Goal: Transaction & Acquisition: Purchase product/service

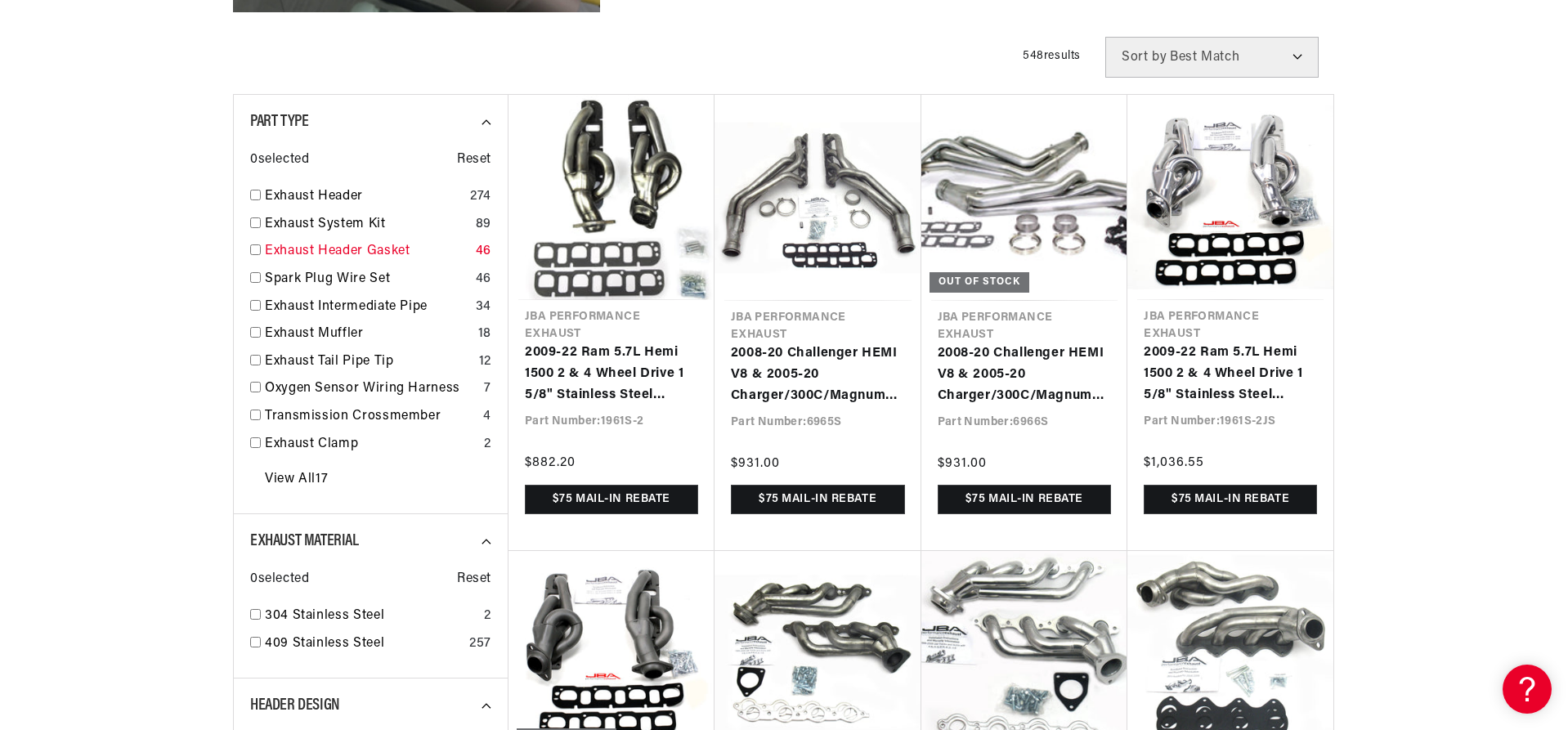
scroll to position [572, 0]
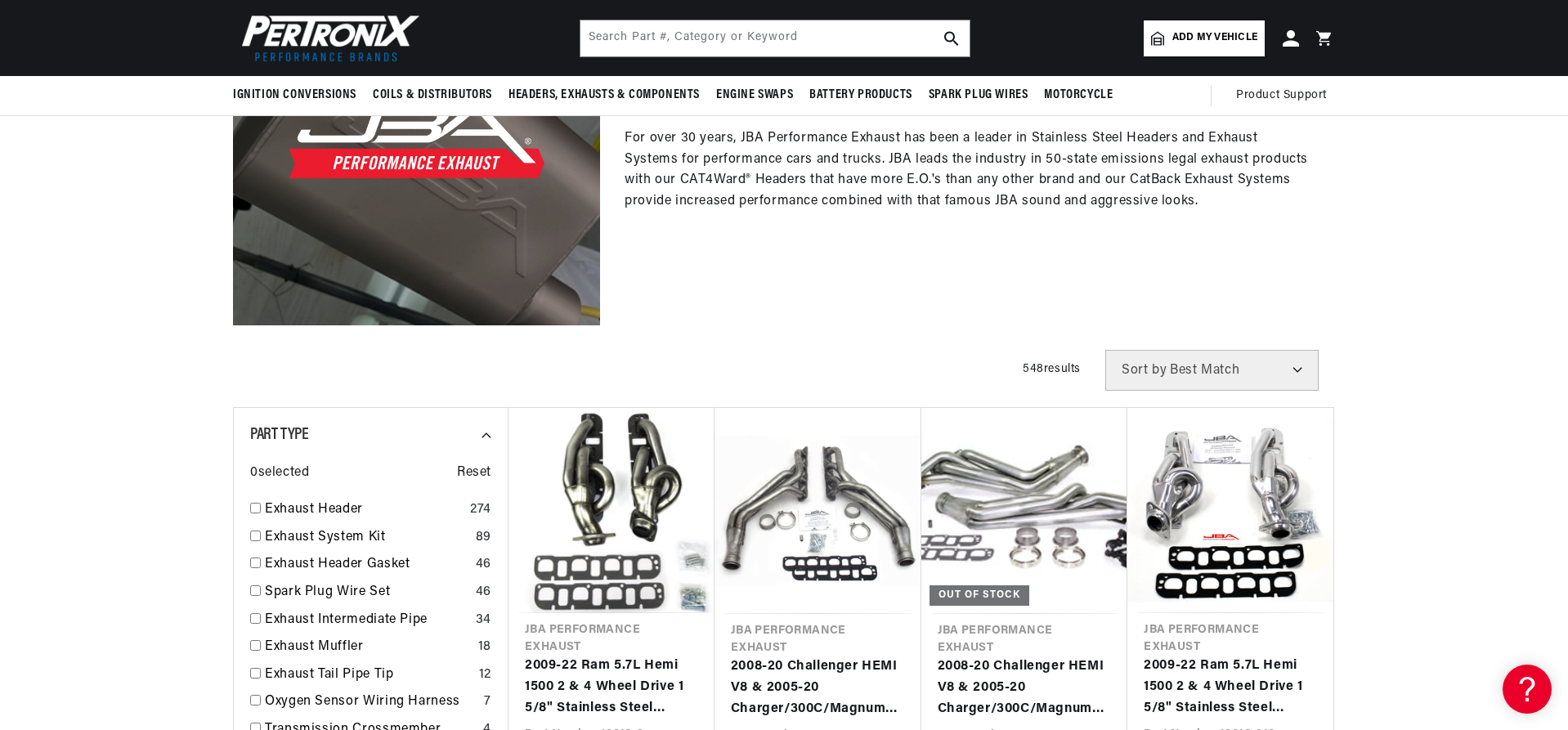
click at [1295, 367] on select "Best Match Featured Name, A-Z Name, Z-A Price, Low to High Price, High to Low" at bounding box center [1212, 370] width 213 height 41
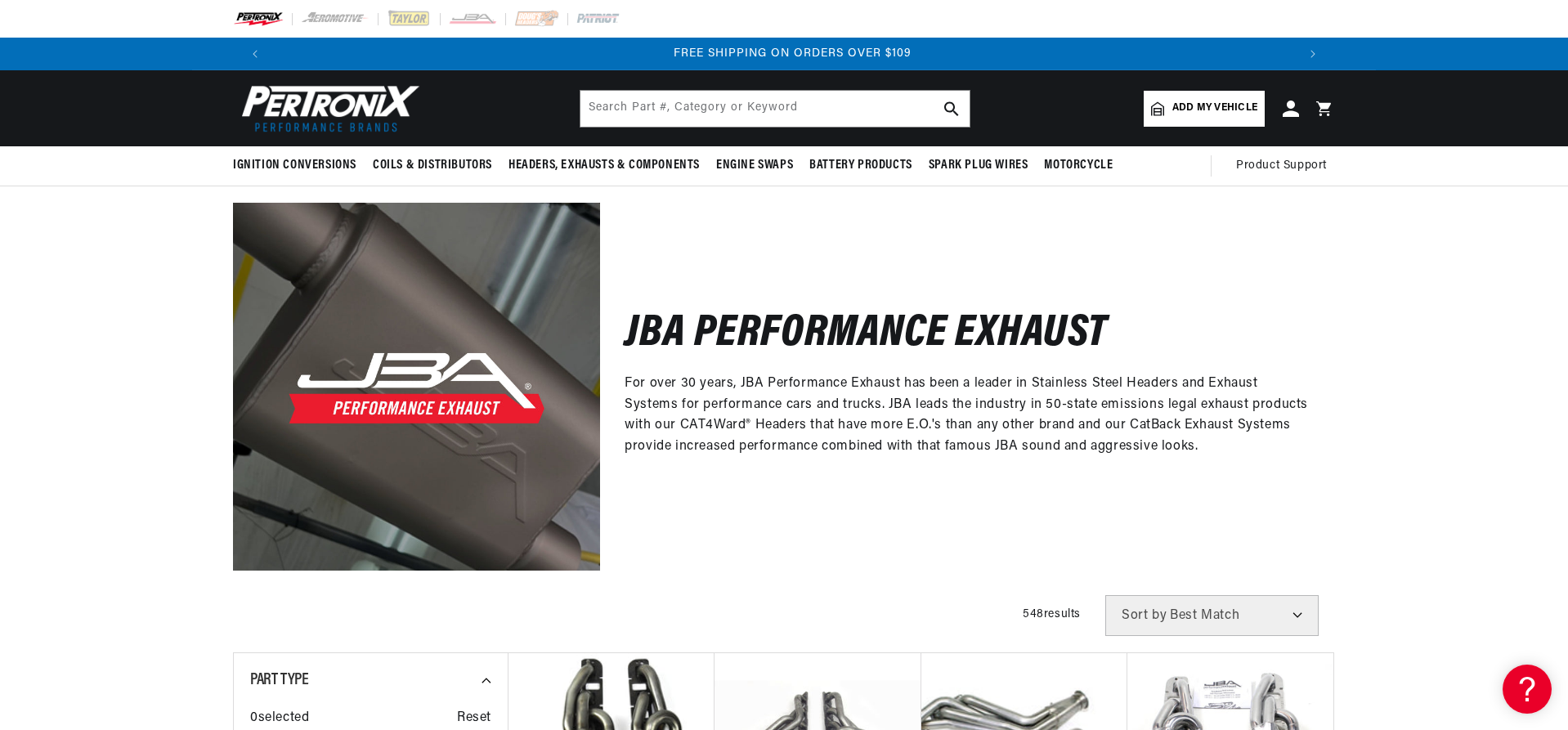
click at [1197, 107] on span "Add my vehicle" at bounding box center [1215, 108] width 85 height 16
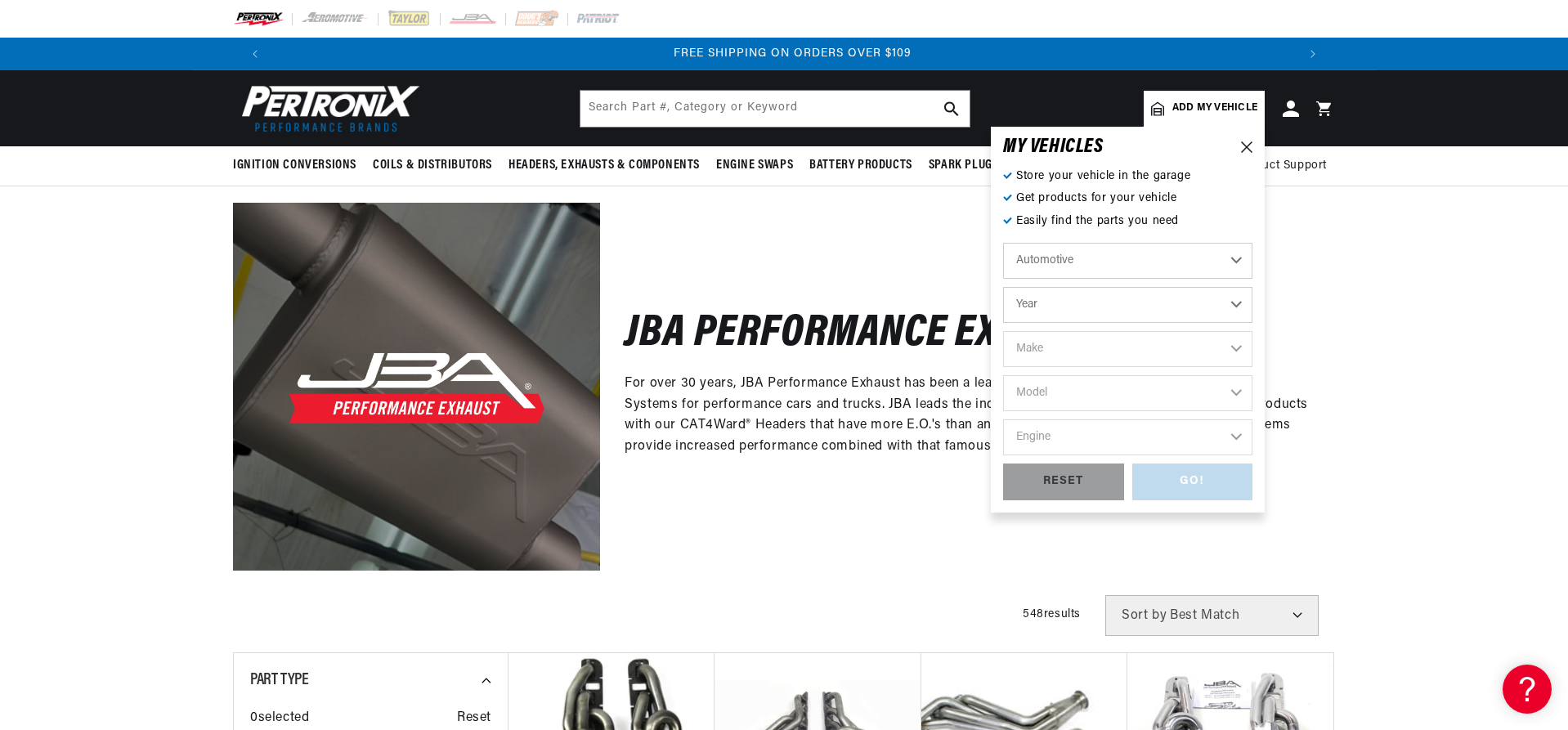
click at [1120, 266] on select "Automotive Agricultural Industrial Marine Motorcycle" at bounding box center [1128, 261] width 249 height 36
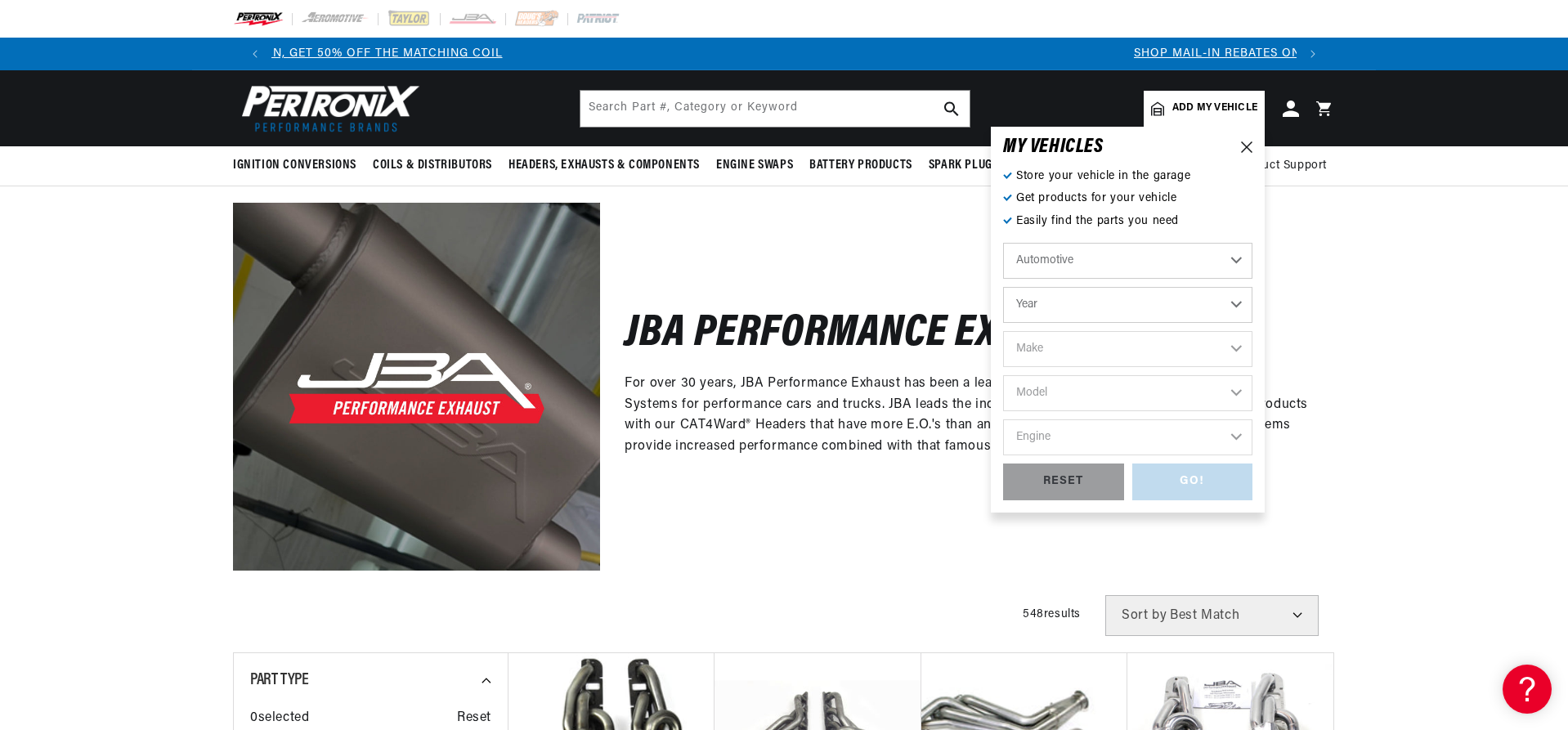
click at [1084, 272] on select "Automotive Agricultural Industrial Marine Motorcycle" at bounding box center [1128, 261] width 249 height 36
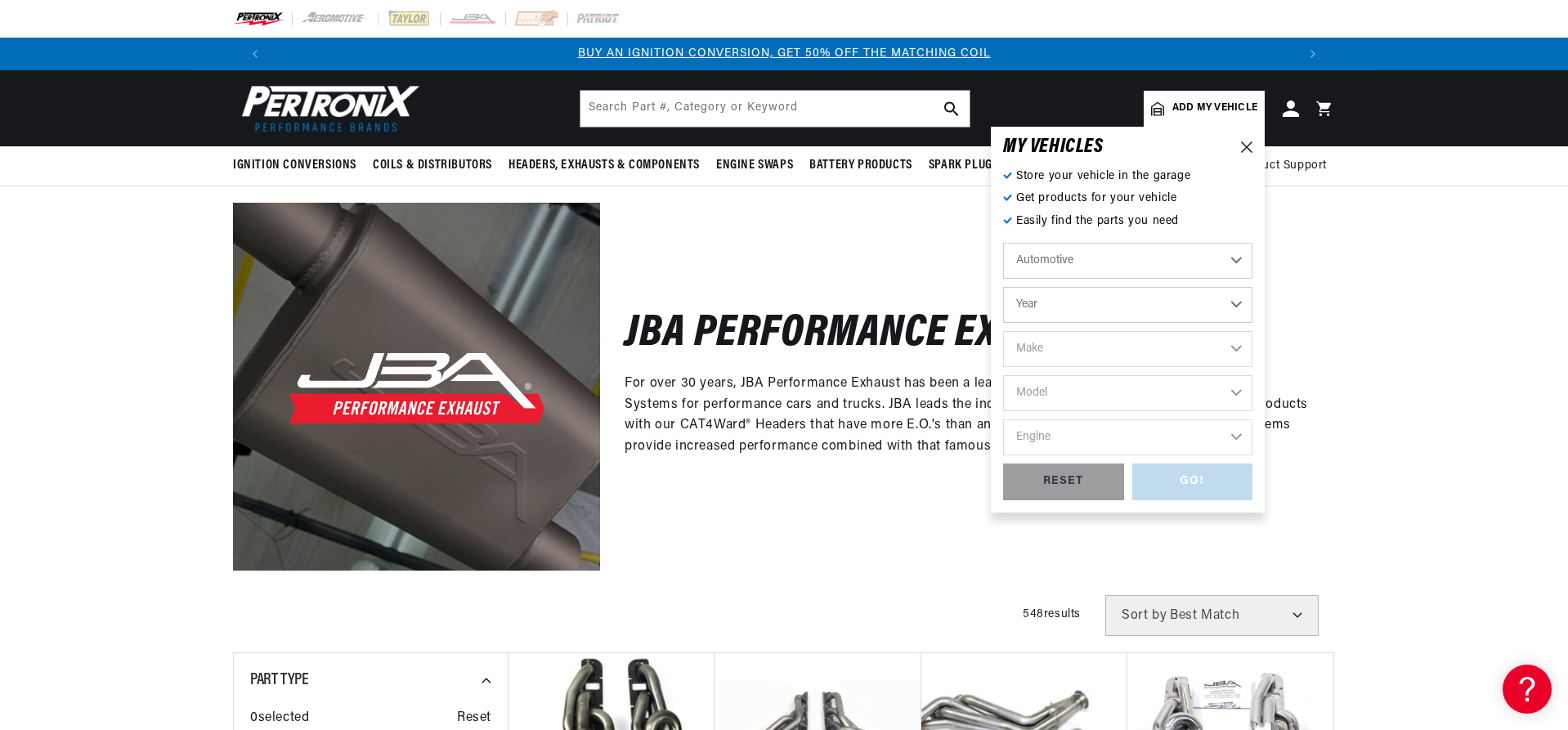
click at [1003, 242] on select "Automotive Agricultural Industrial Marine Motorcycle" at bounding box center [1128, 261] width 249 height 36
click at [1089, 301] on select "Year 2022 2021 2020 2019 2018 2017 2016 2015 2014 2013 2012 2011 2010 2009 2008…" at bounding box center [1128, 305] width 249 height 36
select select "2015"
click at [1003, 287] on select "Year 2022 2021 2020 2019 2018 2017 2016 2015 2014 2013 2012 2011 2010 2009 2008…" at bounding box center [1128, 305] width 249 height 36
select select "2015"
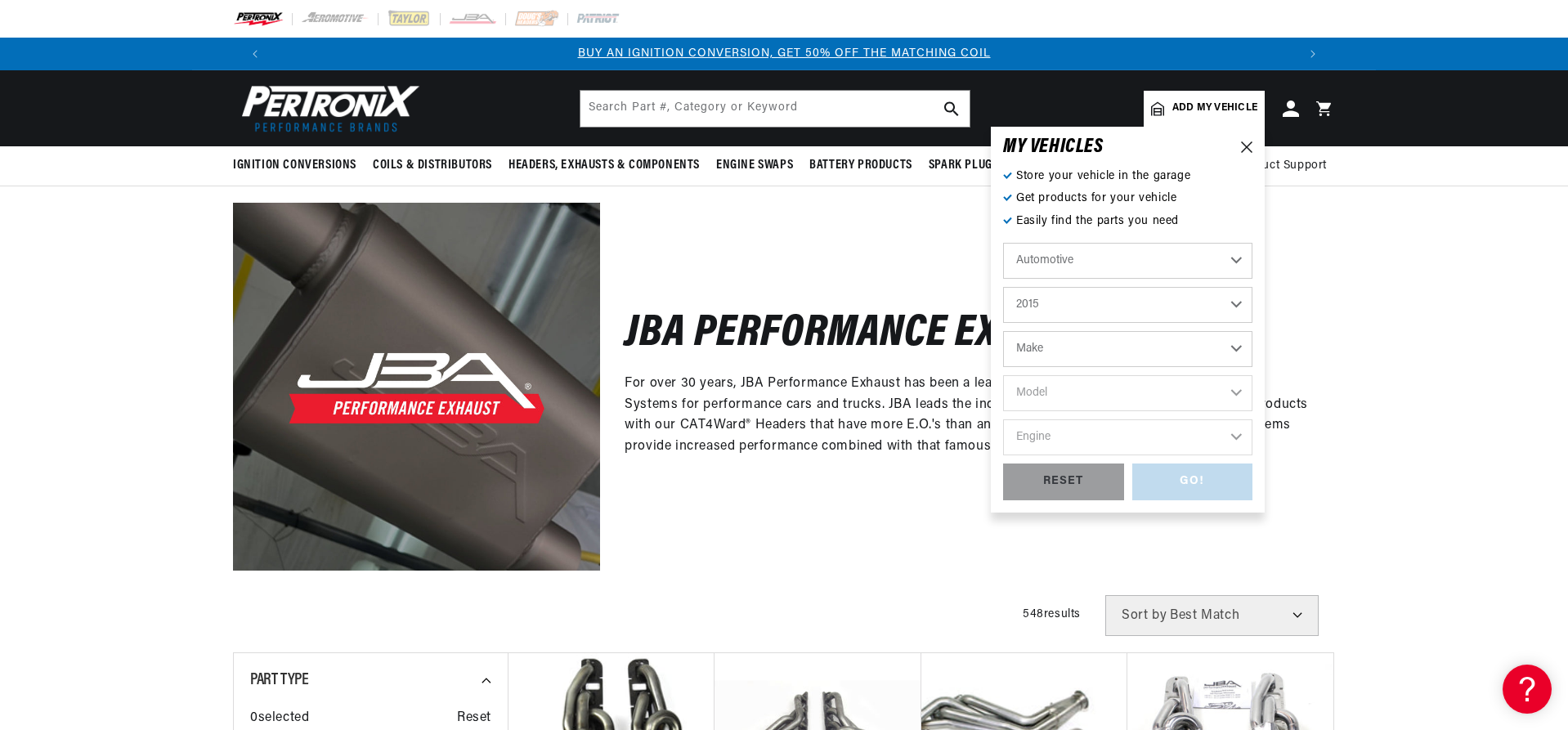
click at [1068, 352] on select "Make Cadillac Chevrolet Chrysler Dodge Ford GMC INFINITI Jeep Nissan Ram Scion …" at bounding box center [1128, 349] width 249 height 36
select select "Chevrolet"
click at [1003, 331] on select "Make Cadillac Chevrolet Chrysler Dodge Ford GMC INFINITI Jeep Nissan Ram Scion …" at bounding box center [1128, 349] width 249 height 36
select select "Chevrolet"
click at [1052, 390] on select "Model Camaro Colorado Corvette Express 2500 Express 3500 Express 4500 Silverado…" at bounding box center [1128, 393] width 249 height 36
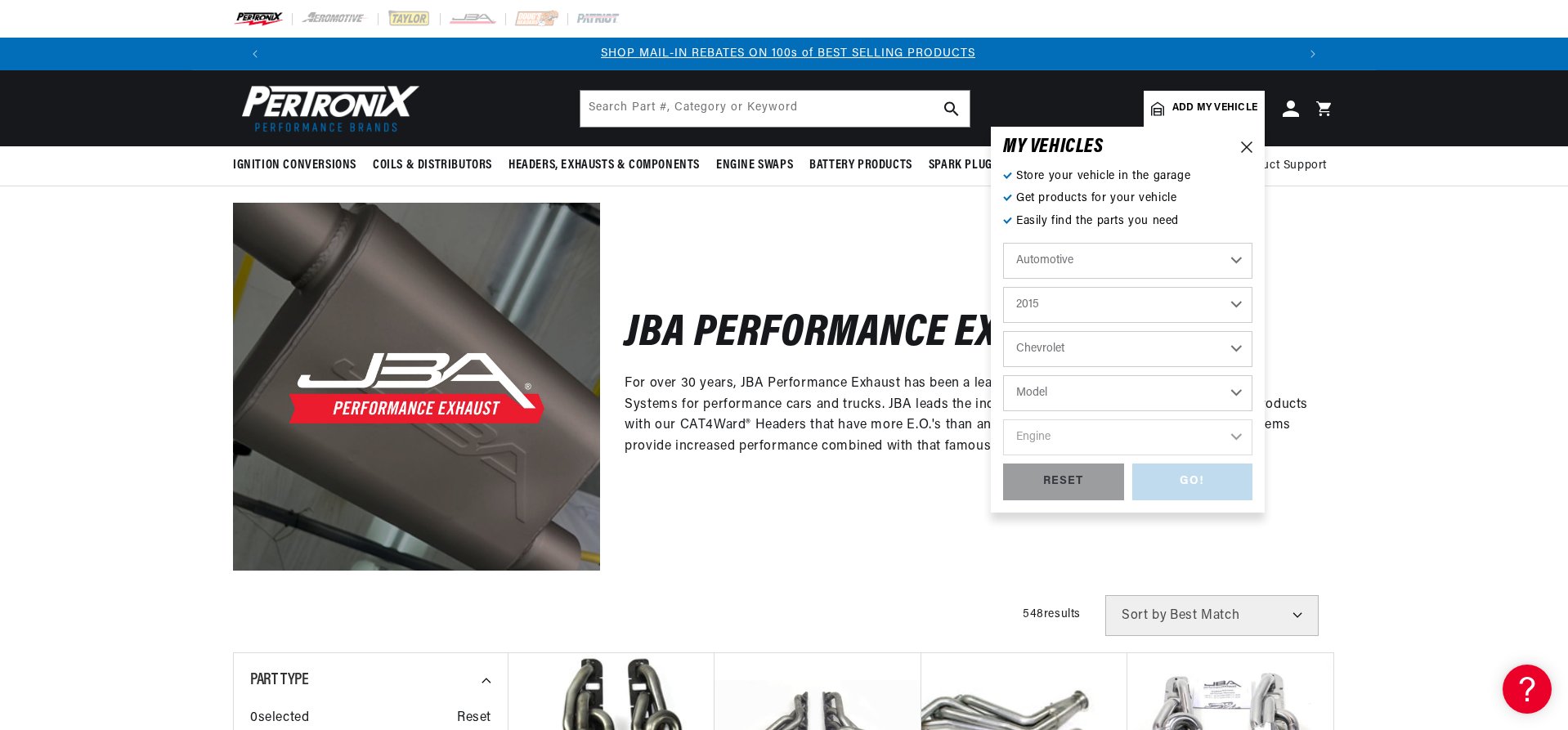
select select "Silverado-1500"
click at [1003, 375] on select "Model Camaro Colorado Corvette Express 2500 Express 3500 Express 4500 Silverado…" at bounding box center [1128, 393] width 249 height 36
select select "Silverado-1500"
click at [1072, 442] on select "Engine 4.3L 5.3L 6.2L" at bounding box center [1128, 437] width 249 height 36
select select "5.3L"
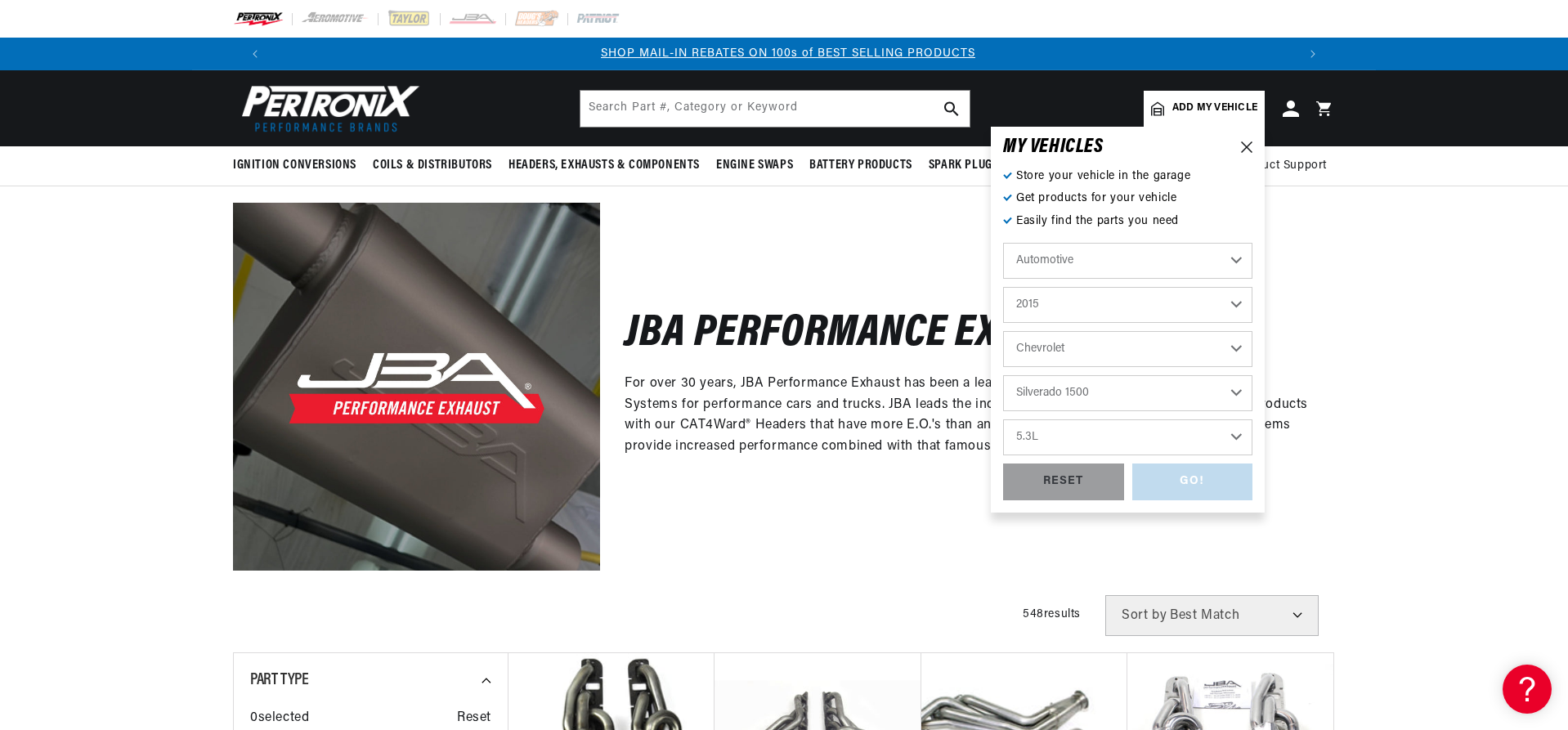
click at [1003, 419] on select "Engine 4.3L 5.3L 6.2L" at bounding box center [1128, 437] width 249 height 36
select select "5.3L"
click at [1176, 486] on div "GO!" at bounding box center [1193, 481] width 121 height 36
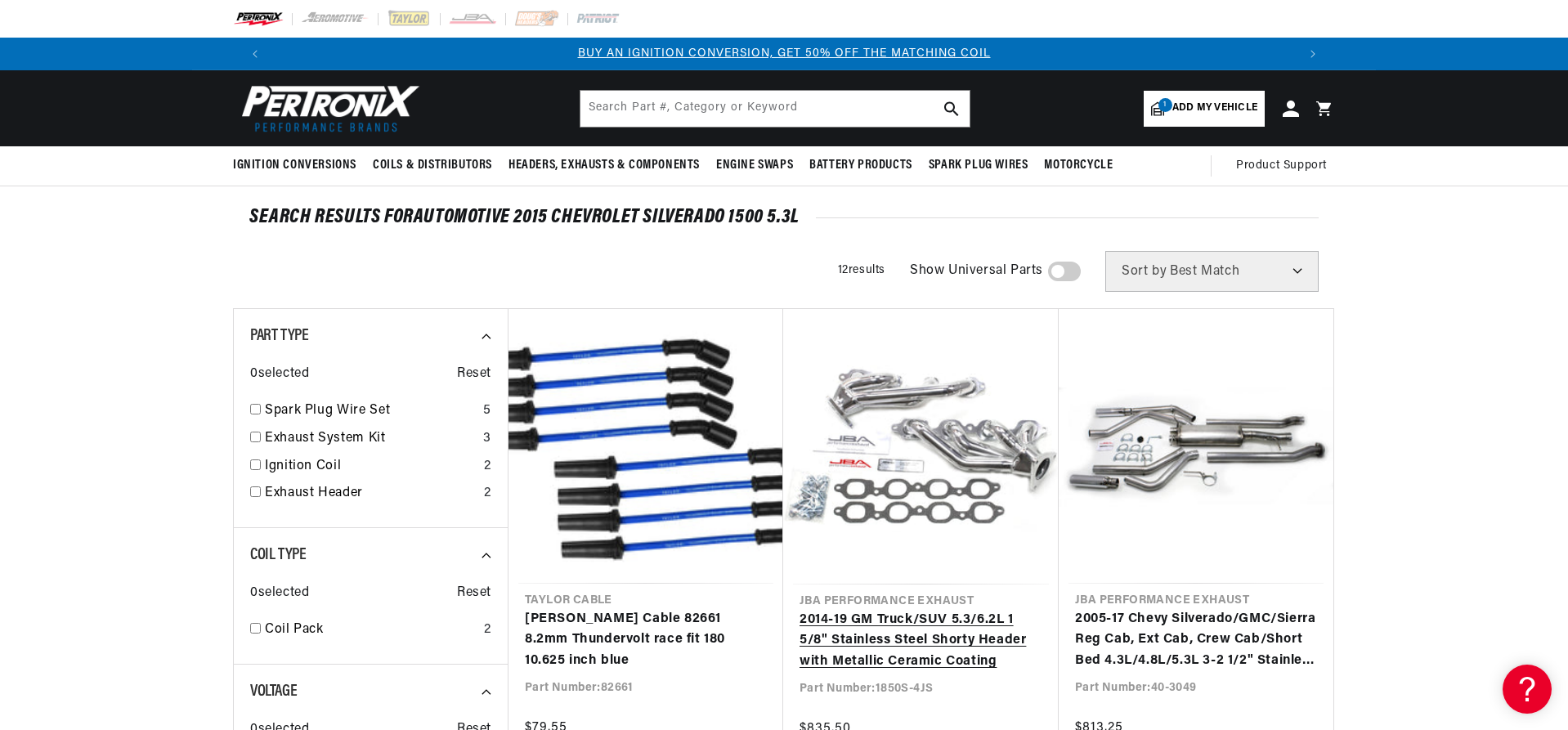
scroll to position [0, 202]
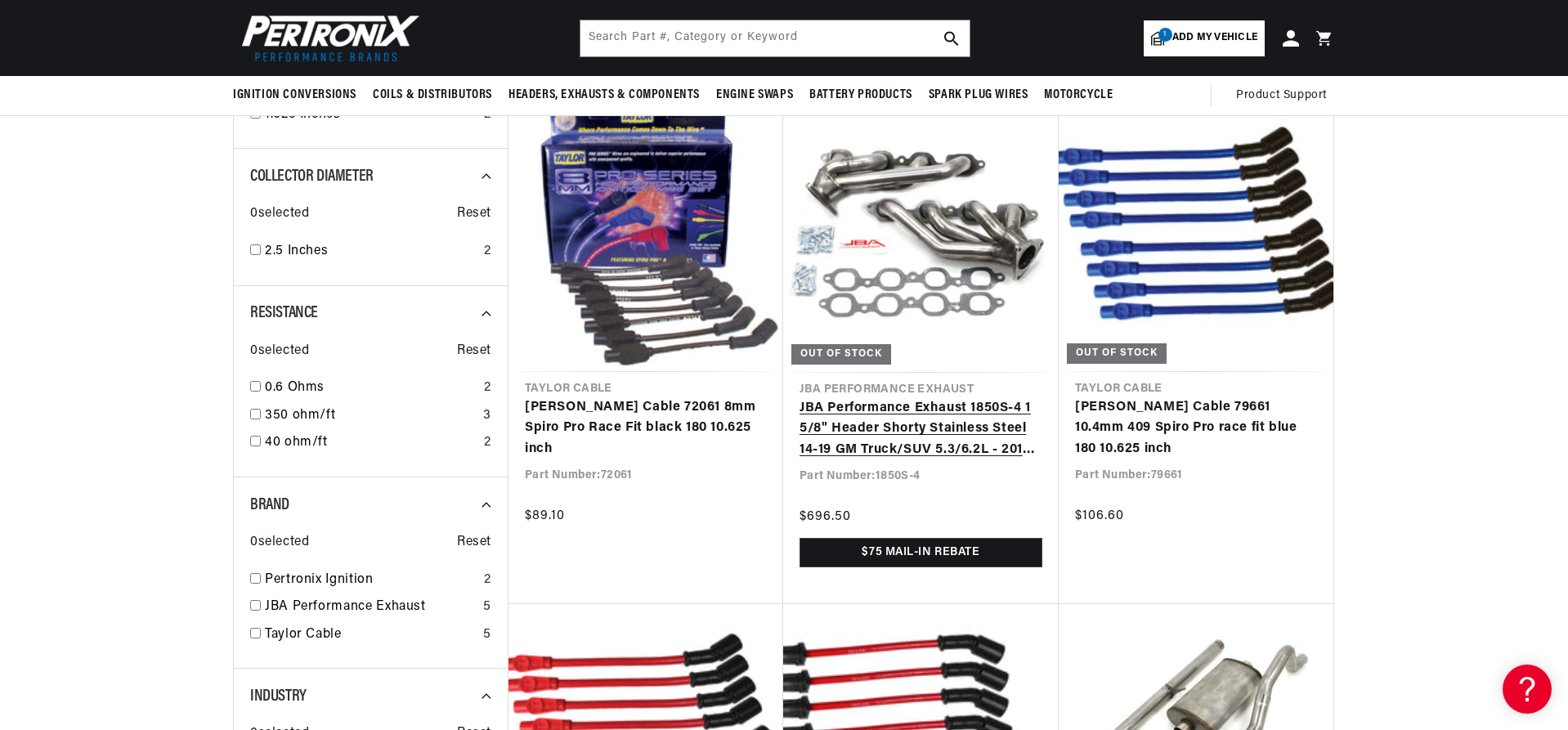
click at [906, 423] on link "JBA Performance Exhaust 1850S-4 1 5/8" Header Shorty Stainless Steel 14-19 GM T…" at bounding box center [921, 430] width 242 height 63
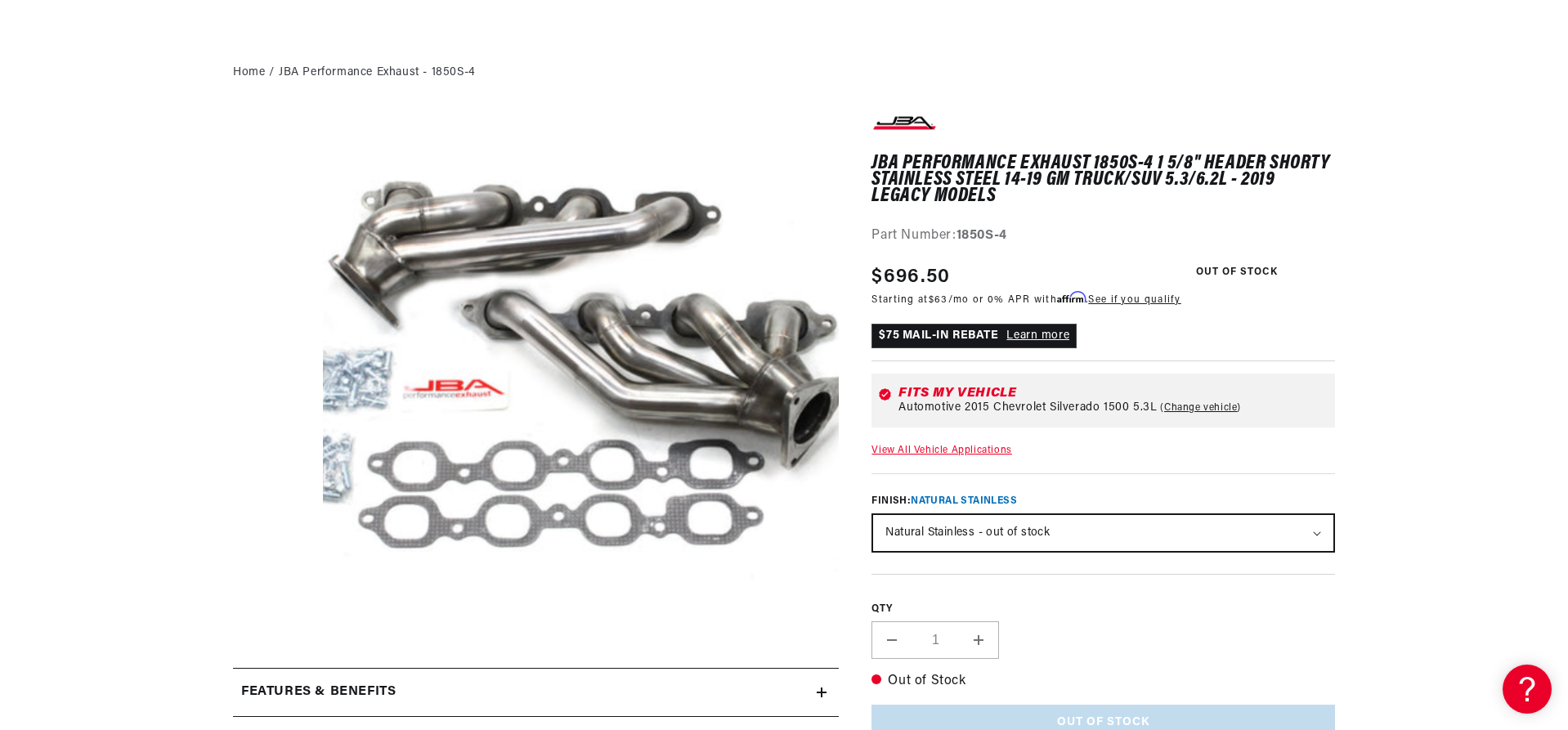
scroll to position [0, 1021]
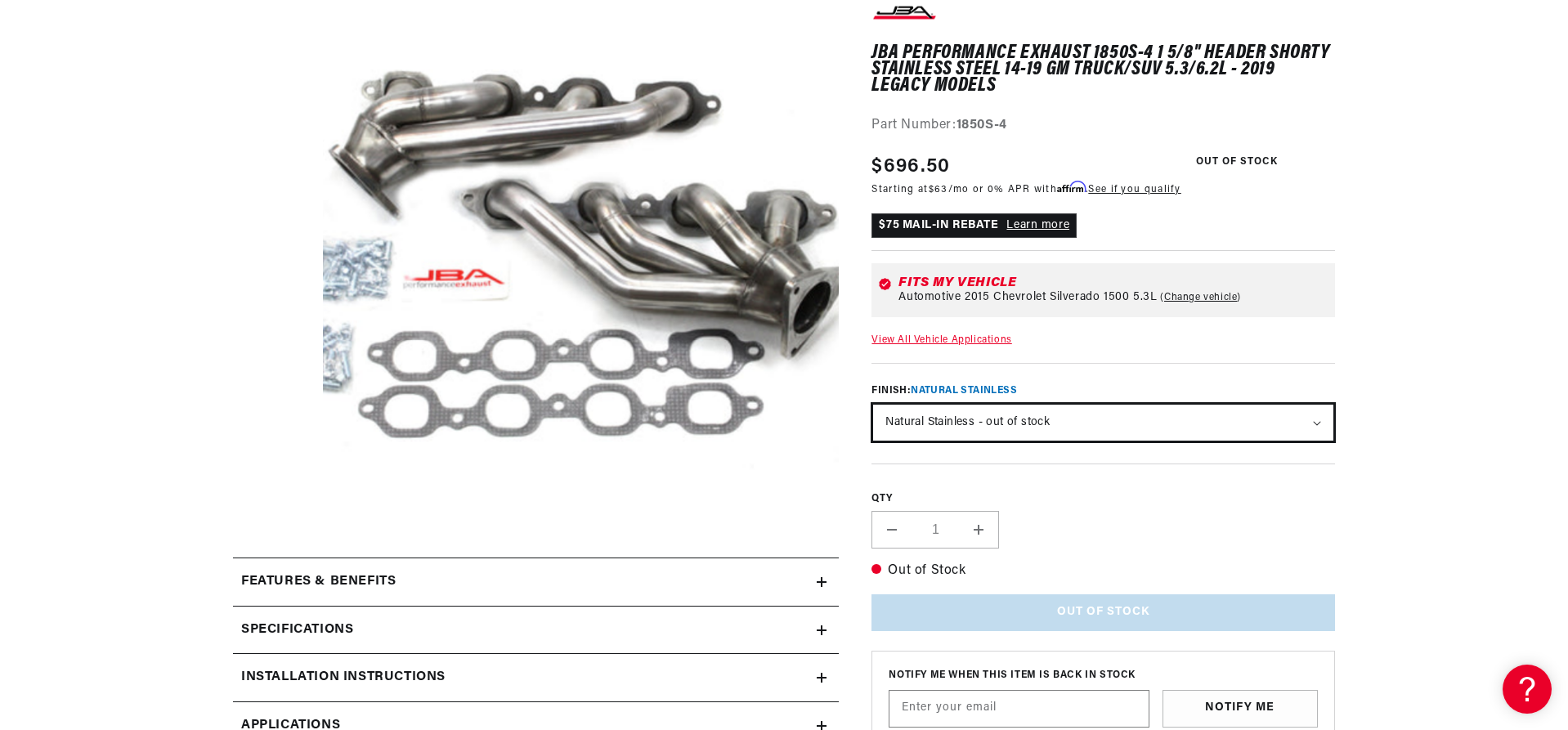
click at [1316, 429] on select "Natural Stainless - out of stock Silver Ceramic Coating" at bounding box center [1104, 423] width 461 height 36
select select "/products/jba-performance-exhaust-1850s-4js-1-5-8-header-shorty-stainless-steel…"
click at [874, 404] on select "Natural Stainless - out of stock Silver Ceramic Coating" at bounding box center [1104, 423] width 461 height 36
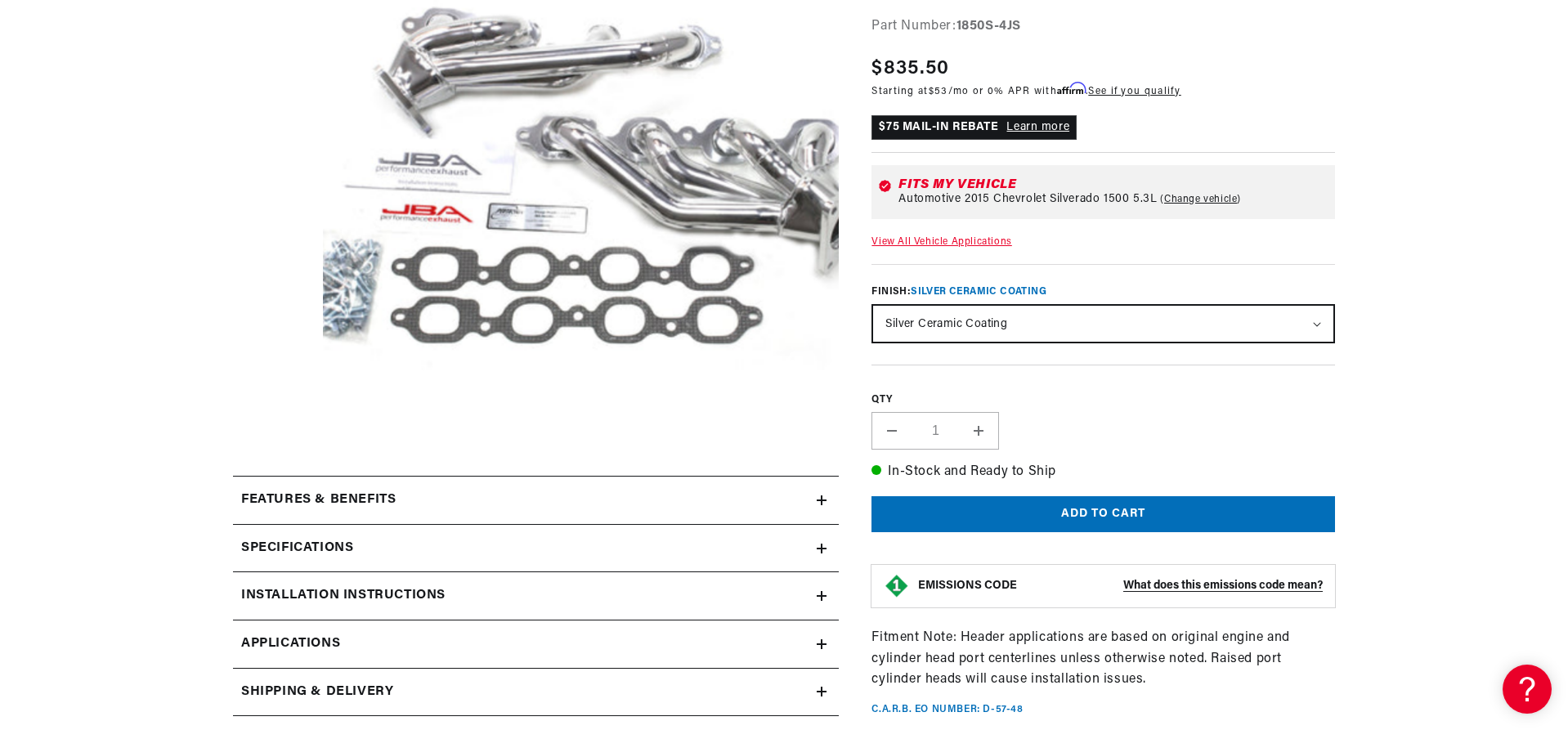
click at [769, 539] on div "Specifications" at bounding box center [525, 548] width 584 height 22
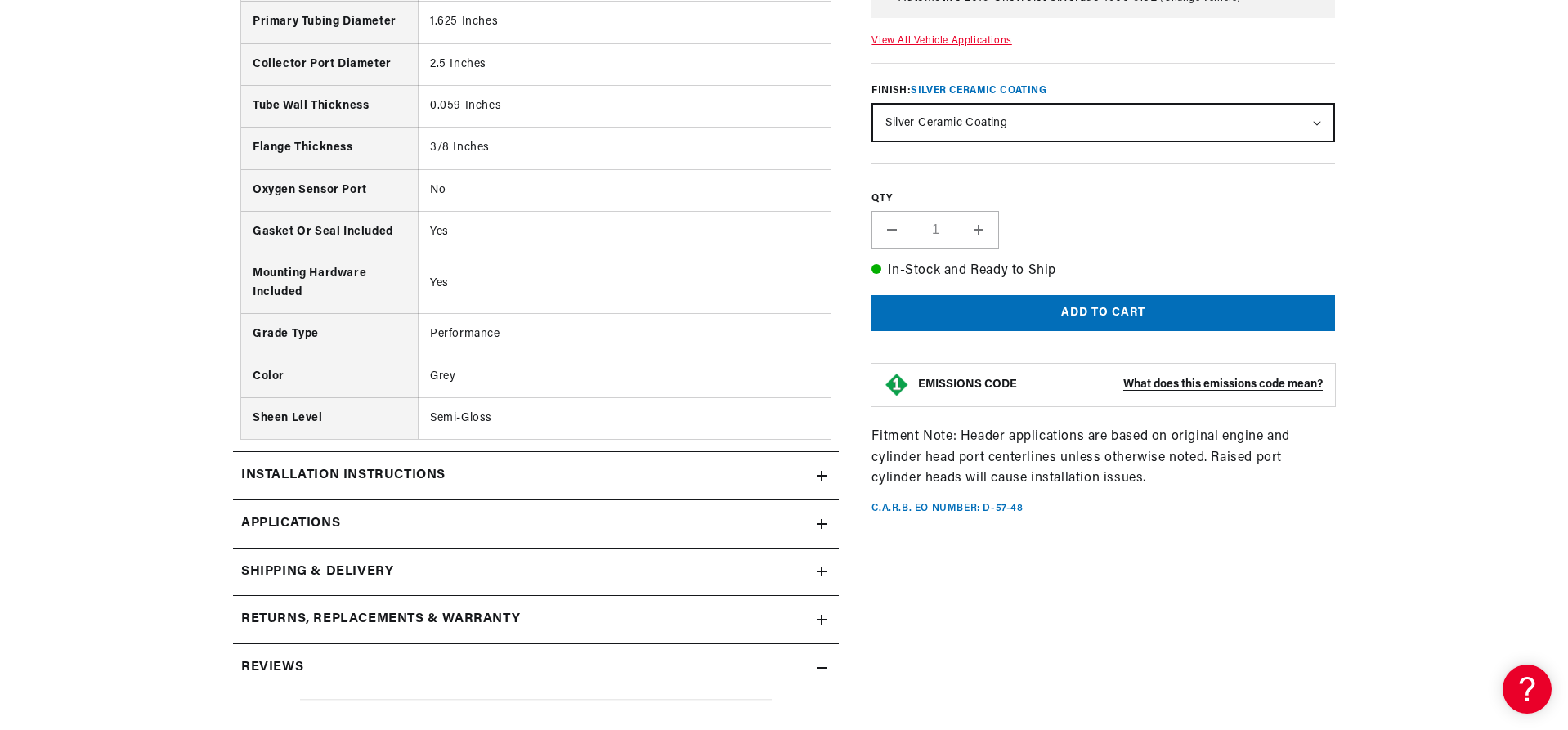
click at [570, 474] on div "Installation instructions" at bounding box center [525, 475] width 584 height 22
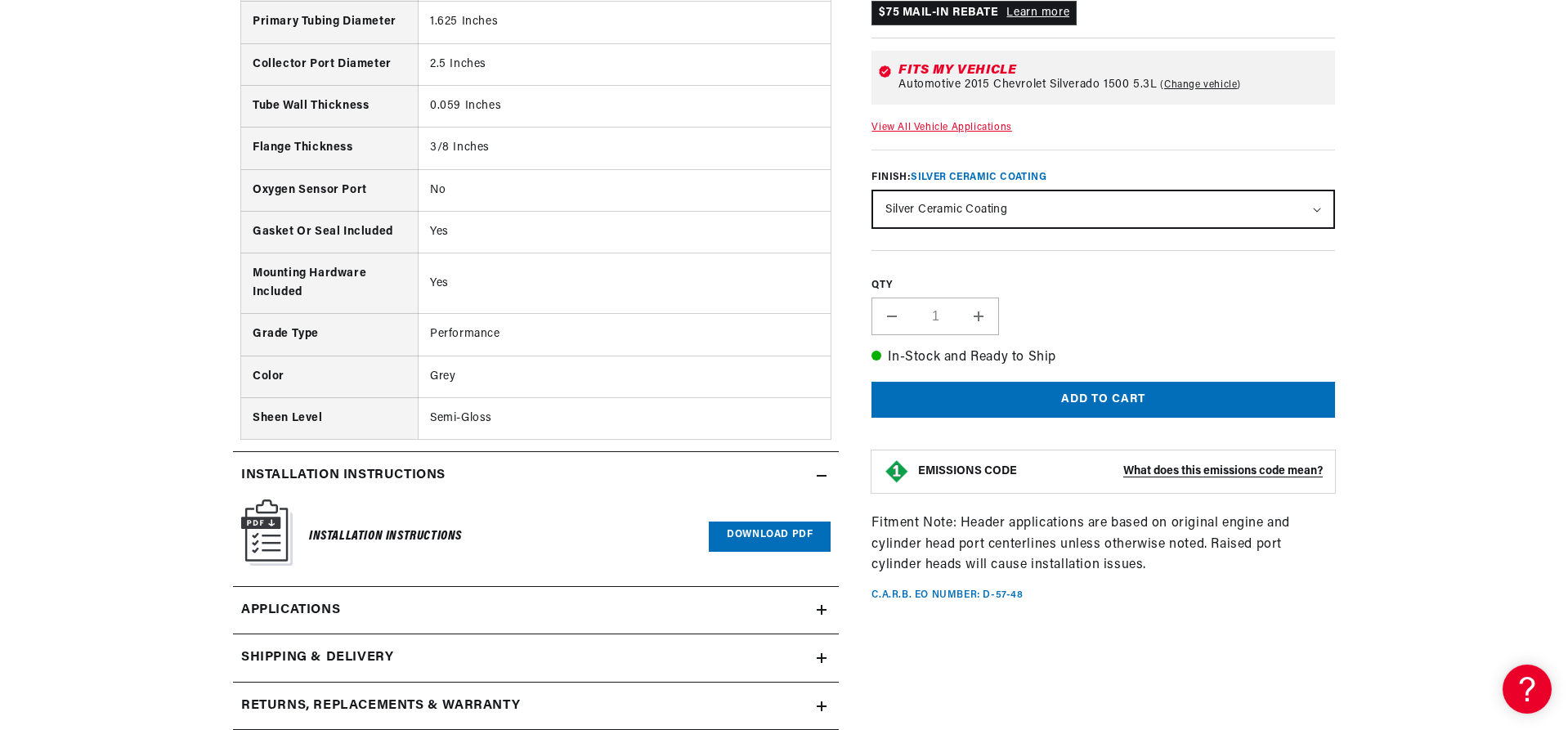
click at [765, 535] on link "Download PDF" at bounding box center [770, 536] width 122 height 30
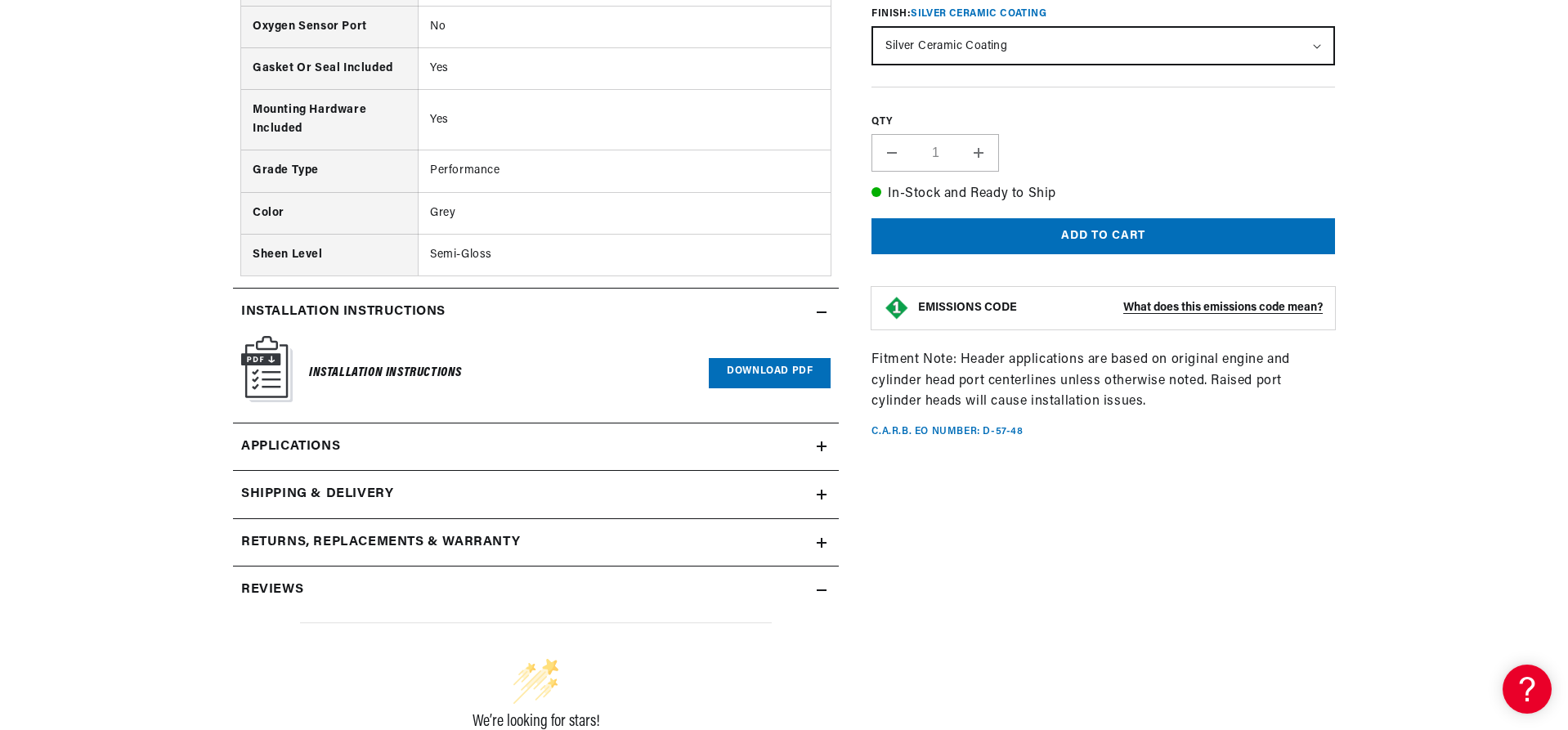
scroll to position [1227, 0]
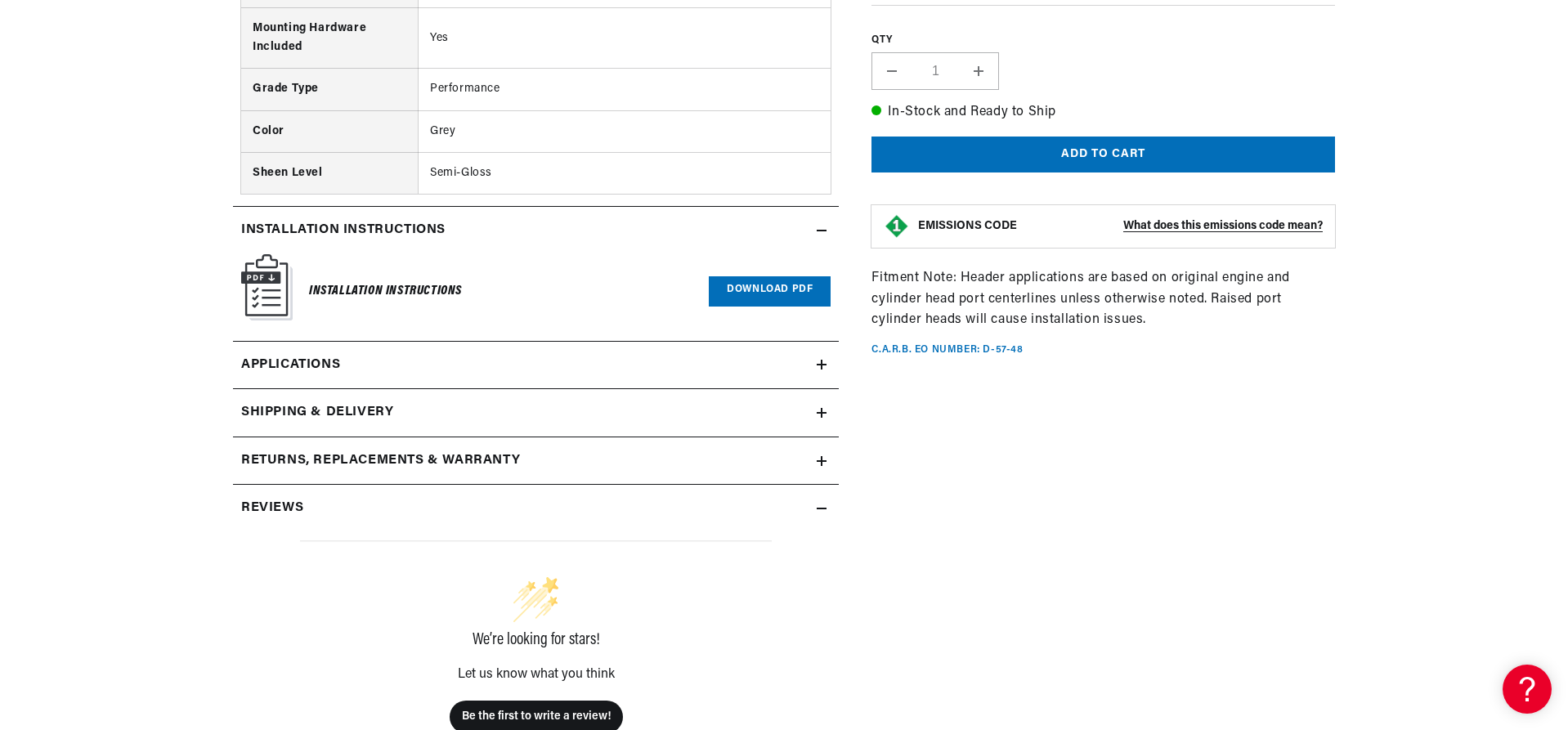
click at [632, 371] on link "Applications" at bounding box center [536, 366] width 606 height 48
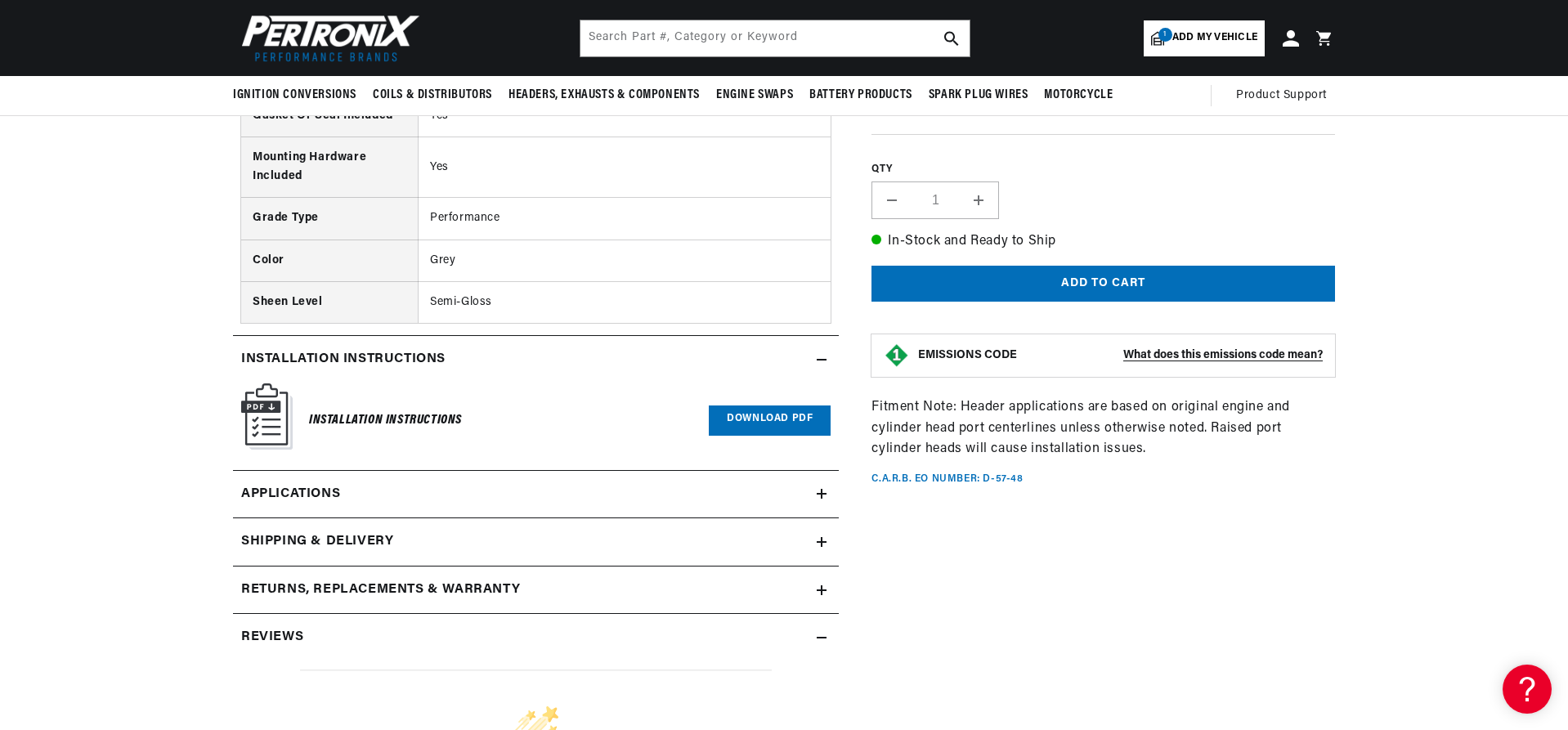
click at [358, 537] on h2 "Shipping & Delivery" at bounding box center [318, 542] width 152 height 22
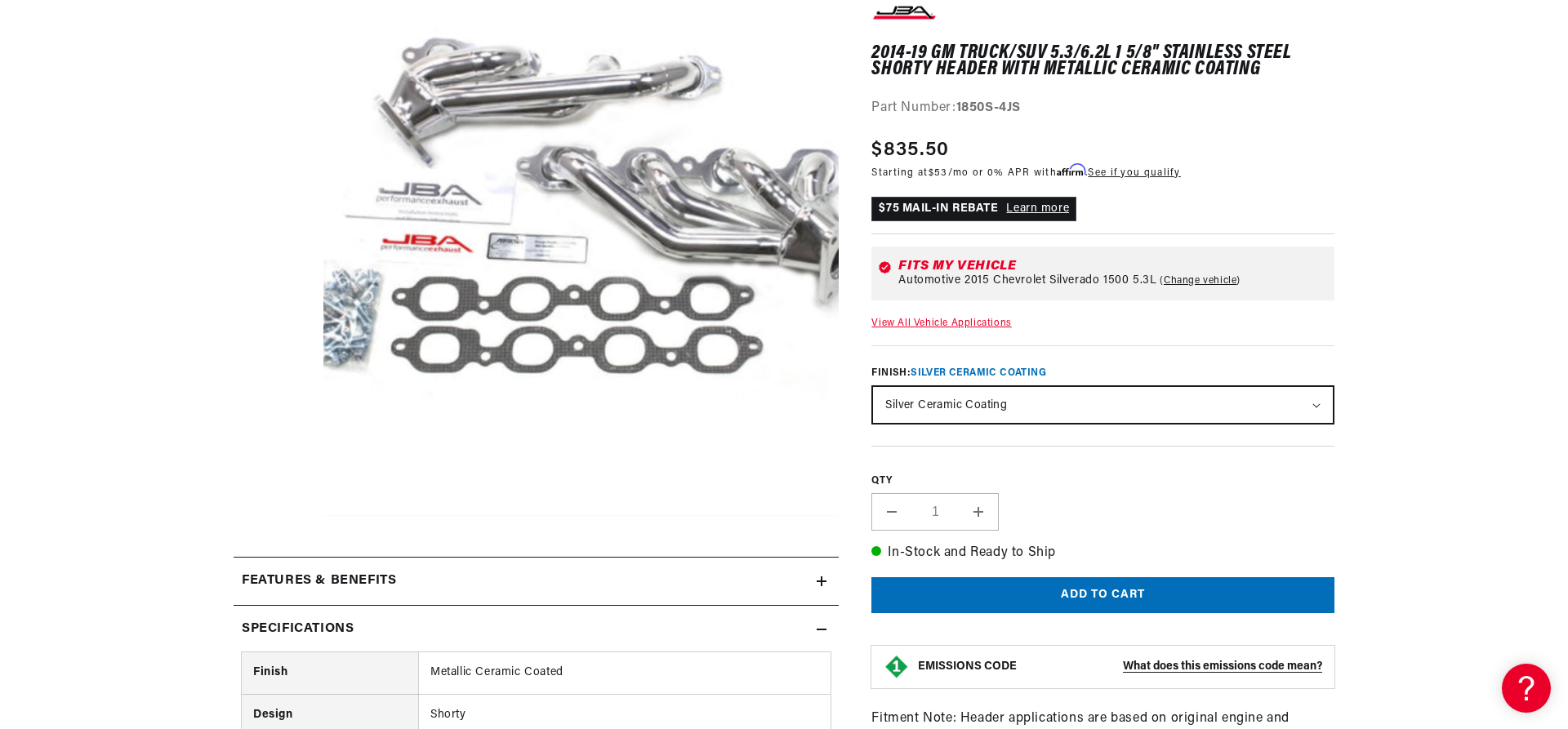
scroll to position [327, 0]
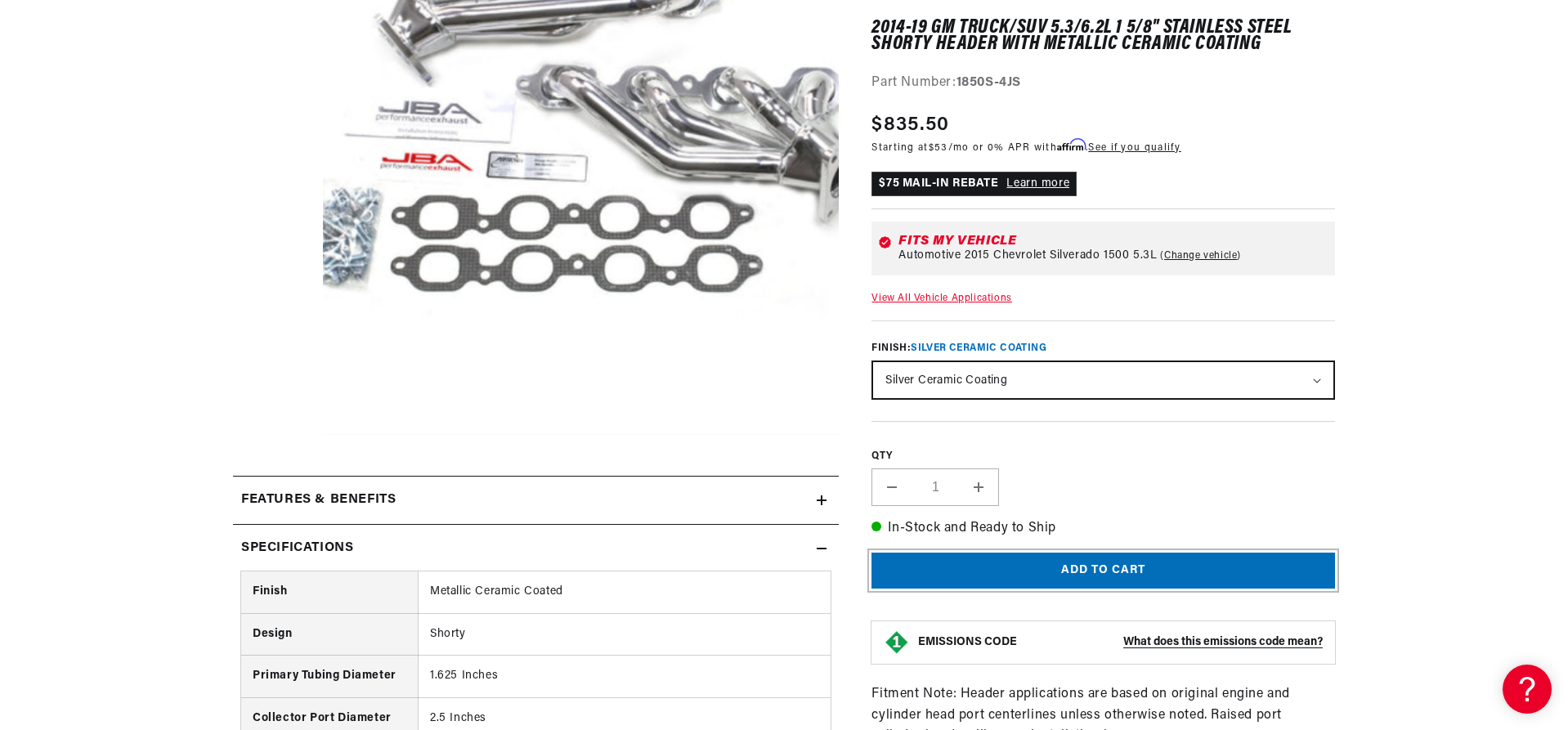
click at [1061, 571] on button "Add to cart" at bounding box center [1103, 571] width 463 height 36
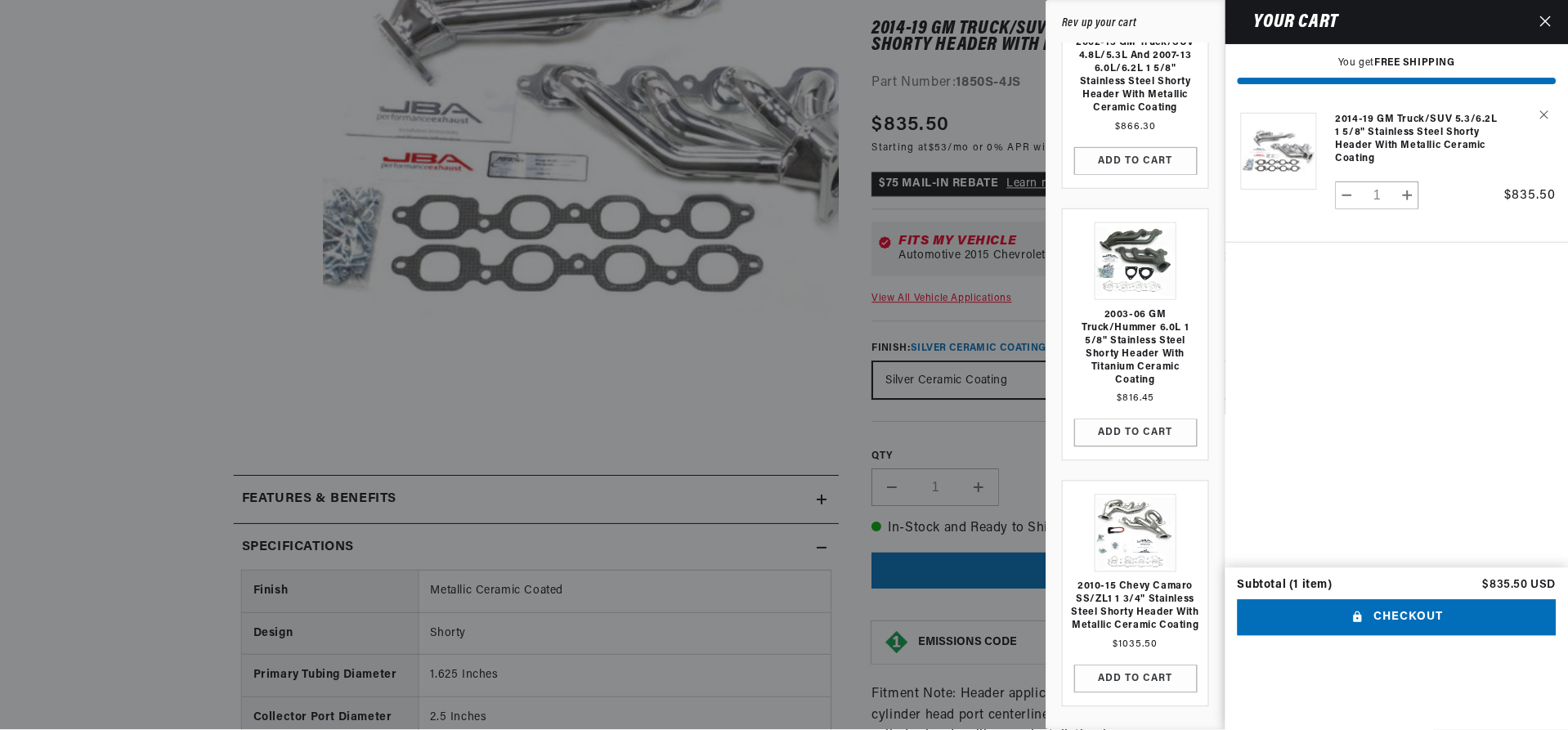
scroll to position [0, 0]
click at [732, 383] on div at bounding box center [784, 365] width 1570 height 730
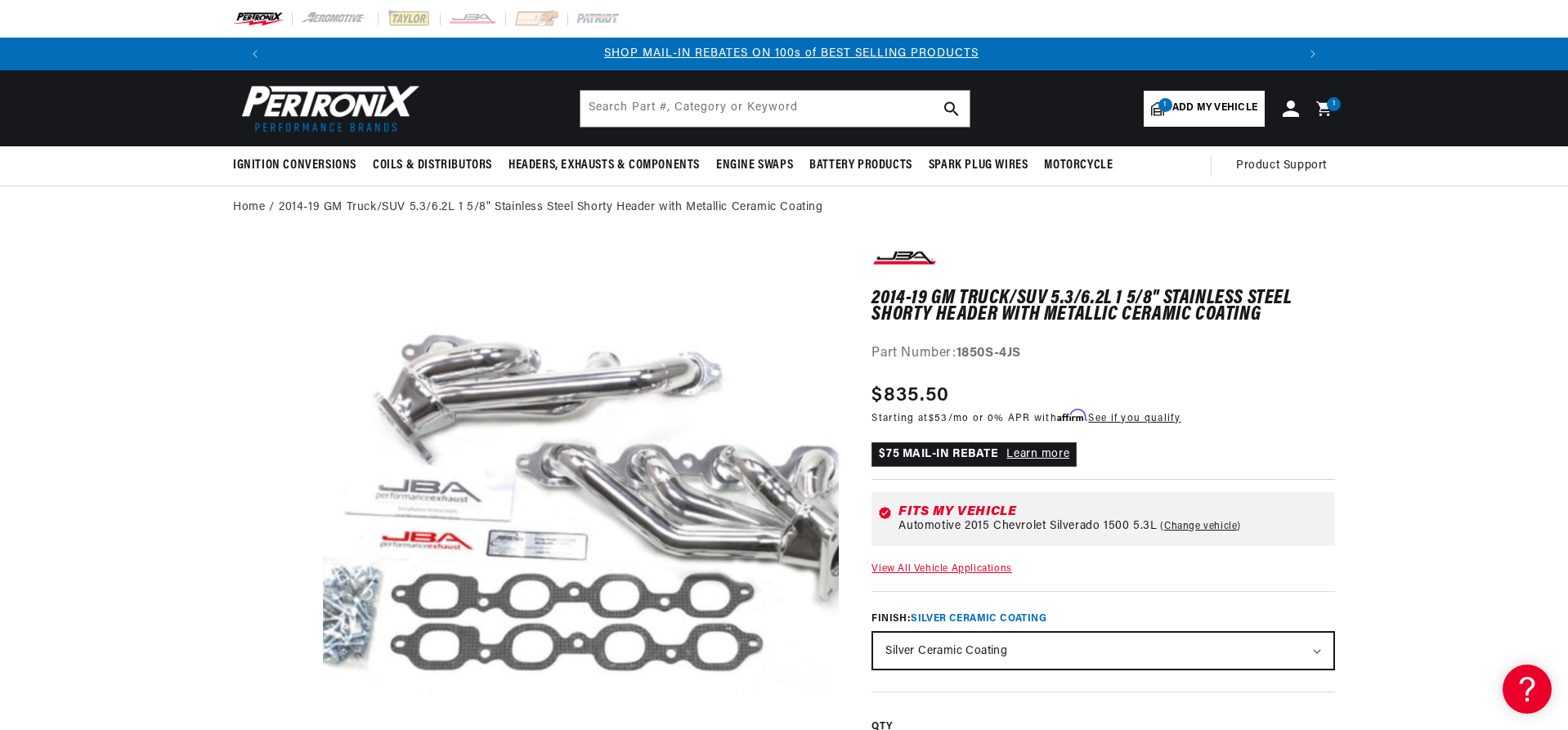
scroll to position [0, 1021]
click at [743, 107] on input "text" at bounding box center [775, 109] width 390 height 36
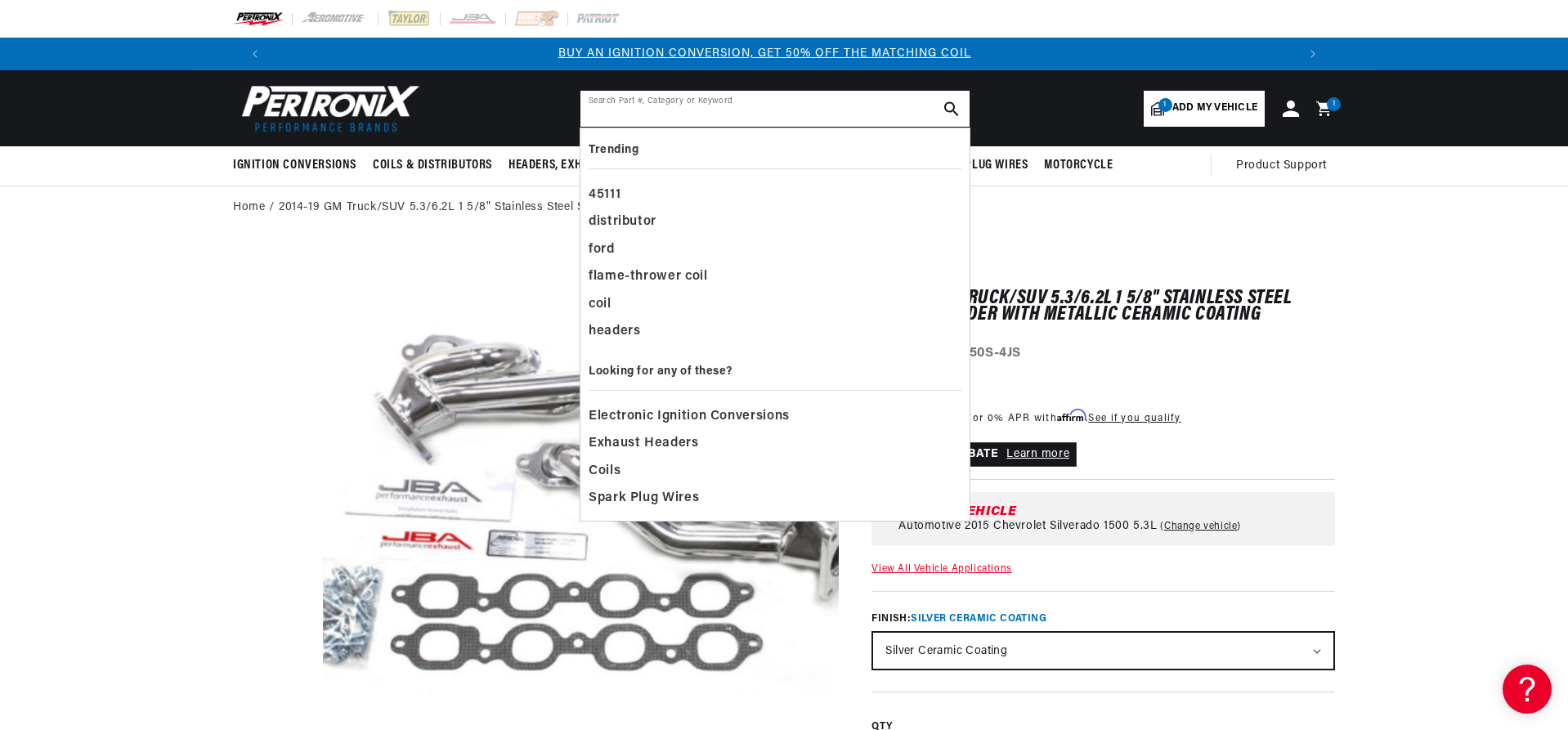
scroll to position [0, 0]
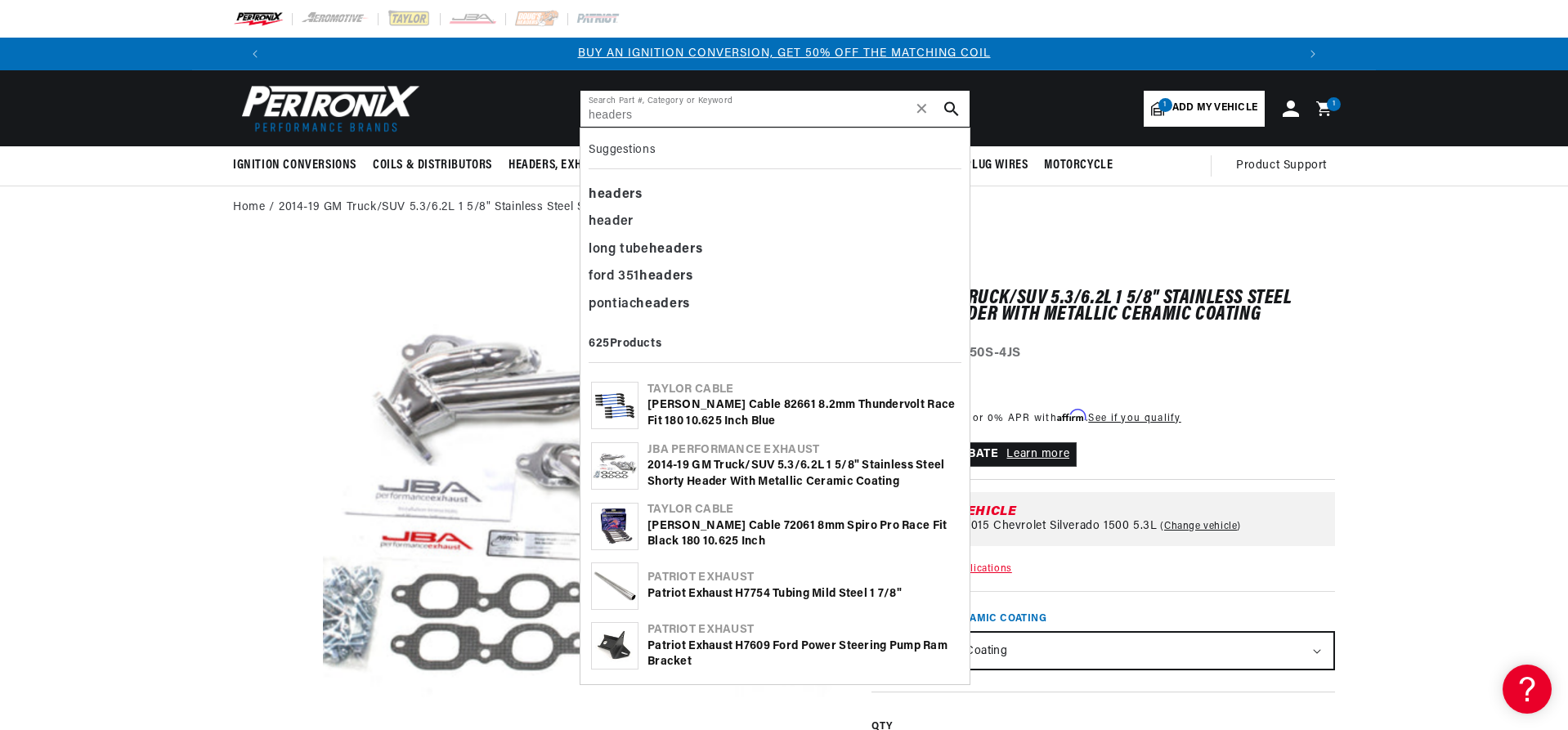
type input "headers"
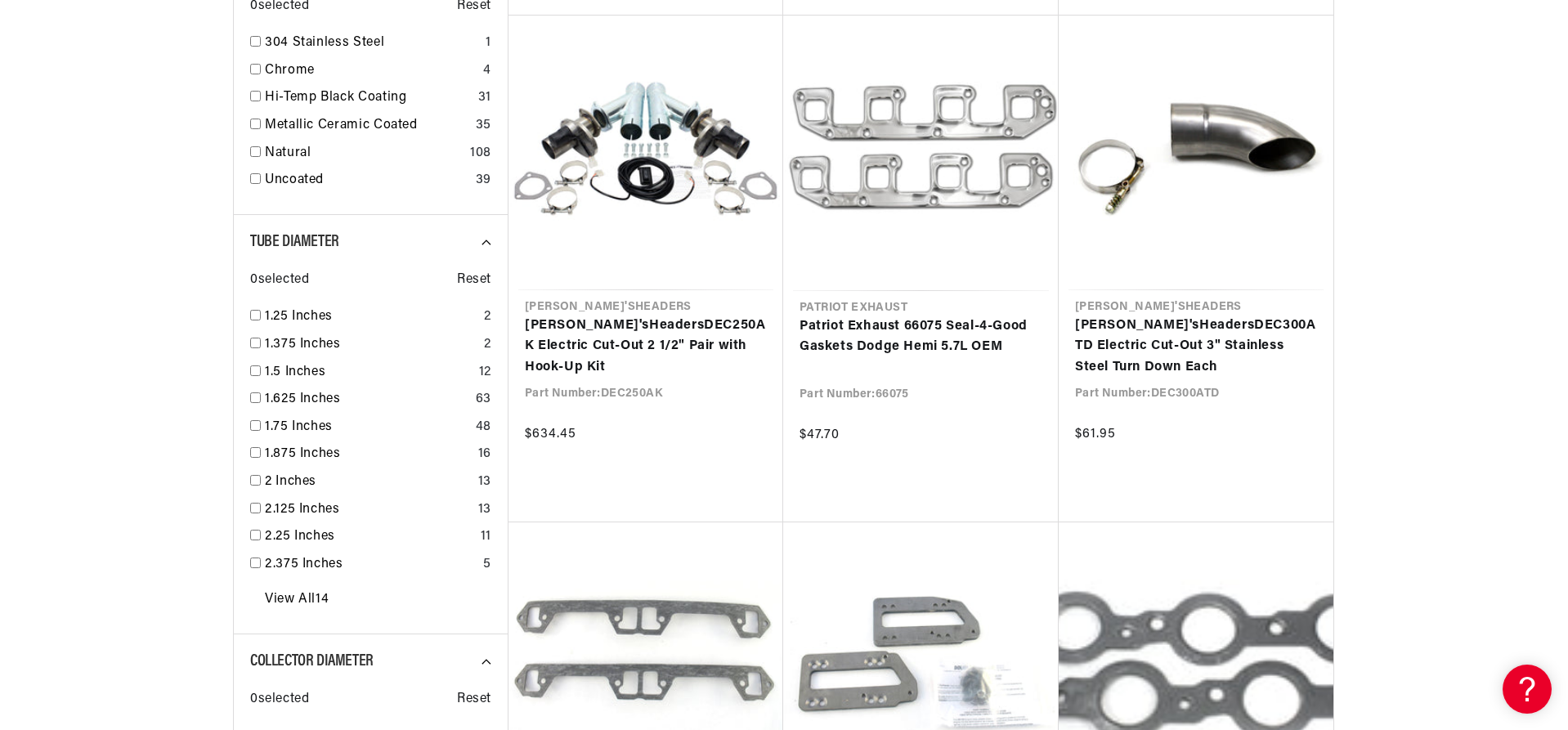
scroll to position [0, 1021]
